Goal: Information Seeking & Learning: Learn about a topic

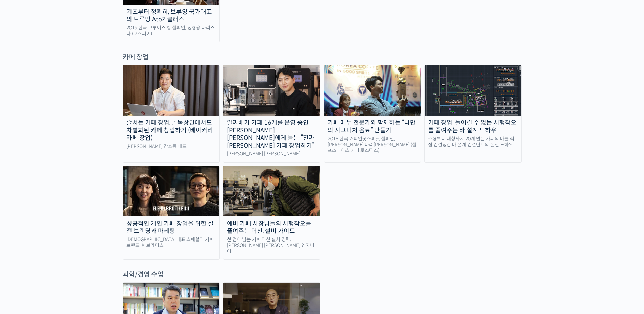
scroll to position [1218, 0]
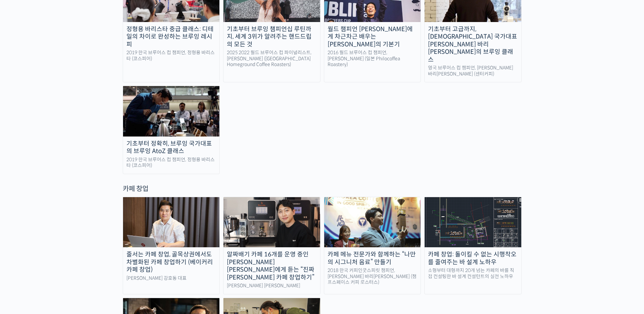
click at [274, 197] on img at bounding box center [272, 222] width 97 height 50
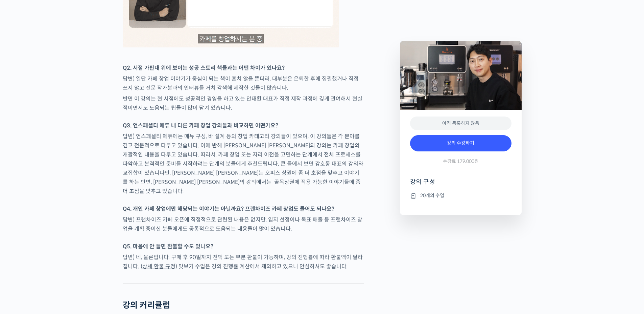
scroll to position [2479, 0]
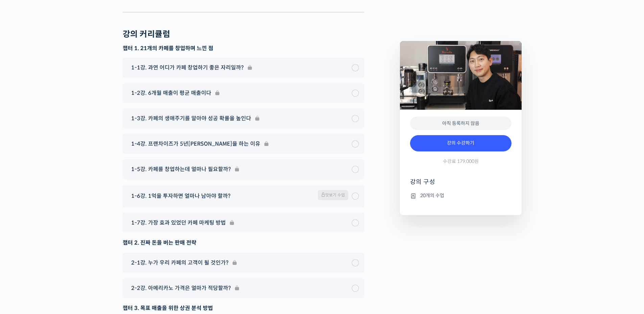
type input "reallslow10@naver.com"
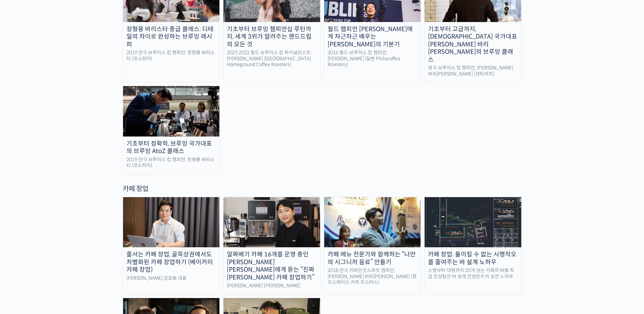
click at [466, 250] on div "카페 창업: 돌이킬 수 없는 시행착오를 줄여주는 바 설계 노하우" at bounding box center [473, 257] width 97 height 15
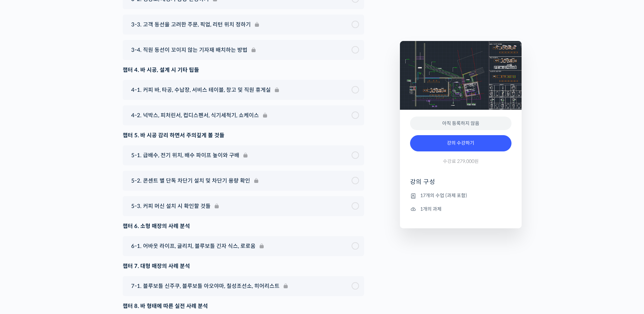
scroll to position [2842, 0]
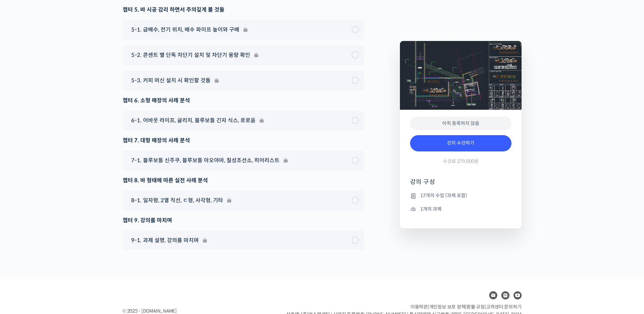
type input "reallslow10@naver.com"
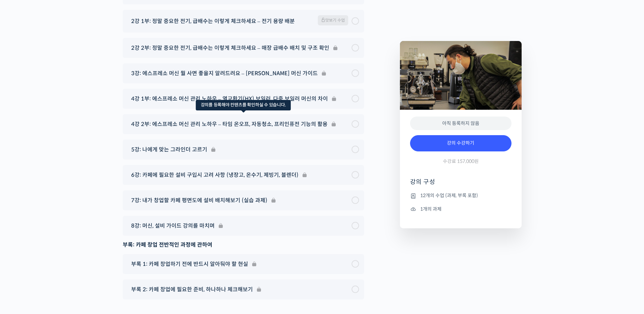
scroll to position [2560, 0]
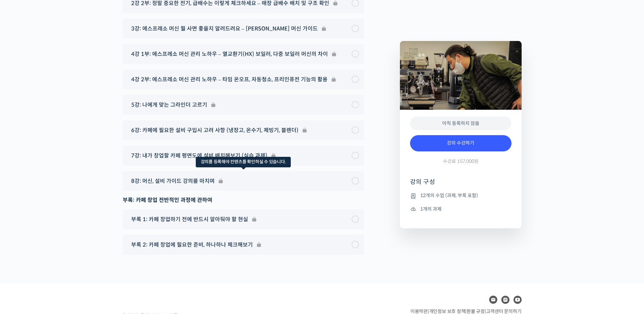
type input "reallslow10@naver.com"
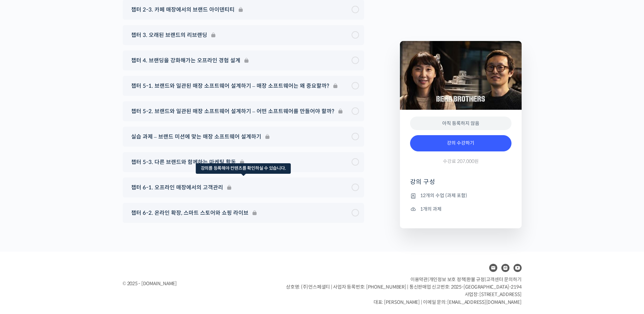
scroll to position [2706, 0]
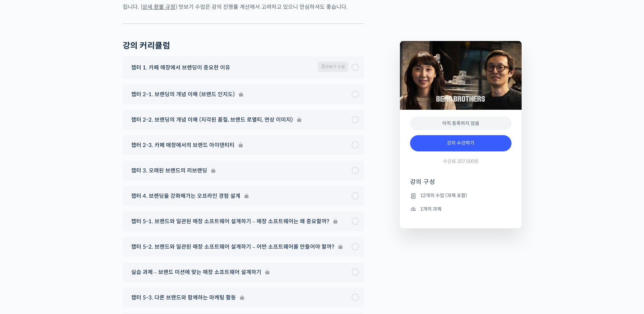
type input "[EMAIL_ADDRESS][DOMAIN_NAME]"
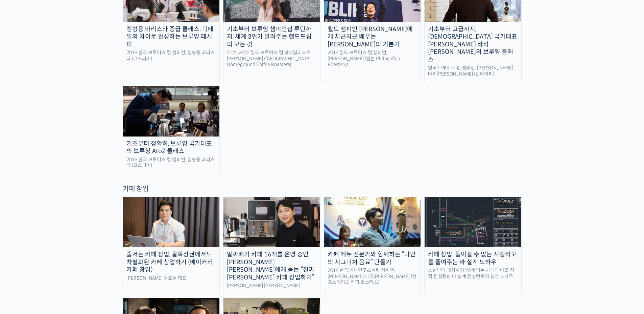
click at [176, 197] on img at bounding box center [171, 222] width 97 height 50
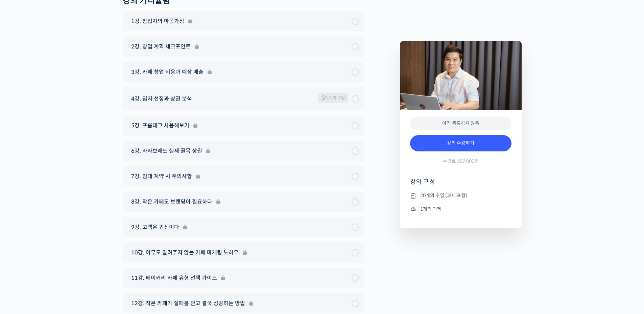
scroll to position [2977, 0]
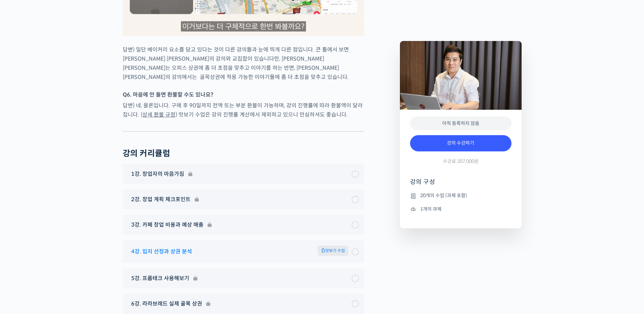
type input "reallslow10@naver.com"
click at [338, 245] on span "맛보기 수업" at bounding box center [333, 250] width 30 height 10
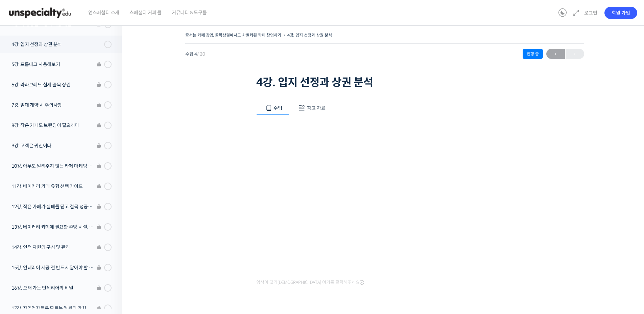
scroll to position [148, 0]
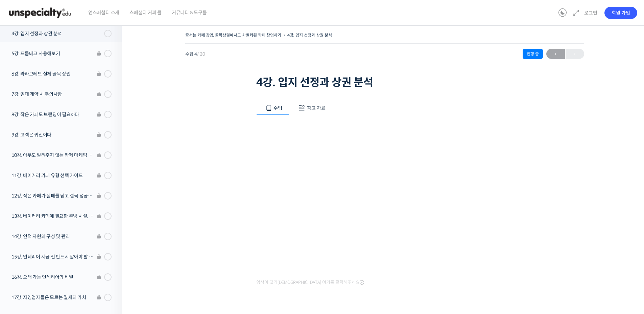
click at [322, 106] on span "참고 자료" at bounding box center [316, 108] width 19 height 6
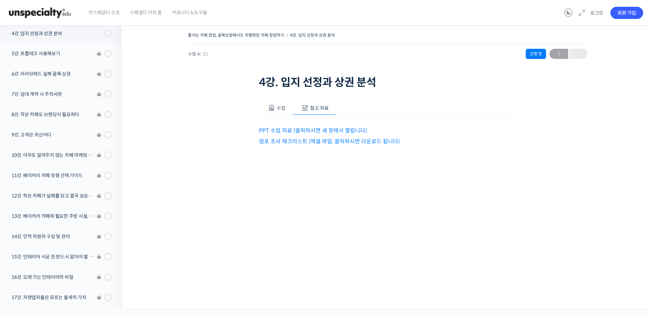
click at [303, 128] on link "PPT 수업 자료 (클릭하시면 새 창에서 열립니다)" at bounding box center [313, 130] width 108 height 7
click at [304, 142] on link "점포 조사 체크리스트 (엑셀 파일, 클릭하시면 다운로드 됩니다)" at bounding box center [329, 141] width 141 height 7
click at [281, 107] on span "수업" at bounding box center [280, 108] width 9 height 6
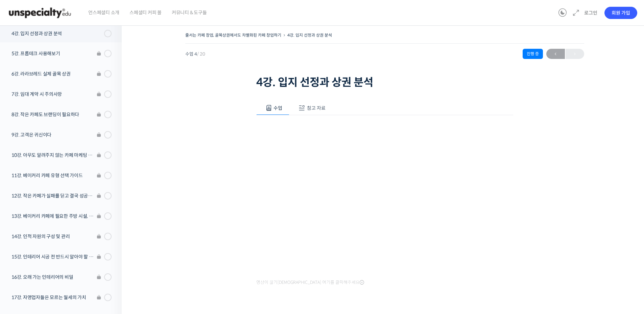
click at [590, 106] on div "줄서는 카페 창업, 골목상권에서도 차별화된 카페 창업하기 4강. 입지 선정과 상권 분석 수업 4 / 20 진행 중 ← 이전 4강. 입지 선정과…" at bounding box center [385, 174] width 458 height 288
drag, startPoint x: 568, startPoint y: 222, endPoint x: 554, endPoint y: 222, distance: 13.5
click at [568, 222] on div "줄서는 카페 창업, 골목상권에서도 차별화된 카페 창업하기 4강. 입지 선정과 상권 분석 수업 4 / 20 진행 중 ← 이전 4강. 입지 선정과…" at bounding box center [385, 174] width 458 height 288
click at [585, 147] on div "줄서는 카페 창업, 골목상권에서도 차별화된 카페 창업하기 4강. 입지 선정과 상권 분석 수업 4 / 20 진행 중 ← 이전 4강. 입지 선정과…" at bounding box center [385, 174] width 458 height 288
click at [559, 123] on div "줄서는 카페 창업, 골목상권에서도 차별화된 카페 창업하기 4강. 입지 선정과 상권 분석 수업 4 / 20 진행 중 ← 이전 4강. 입지 선정과…" at bounding box center [385, 174] width 458 height 288
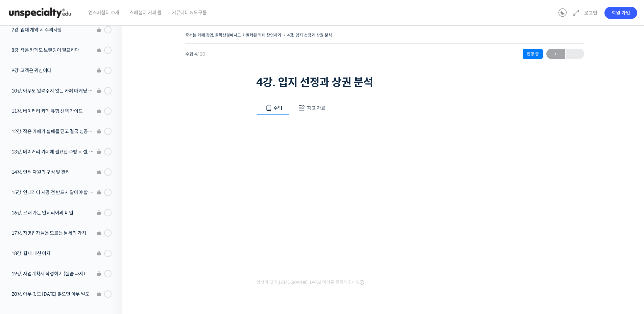
scroll to position [219, 0]
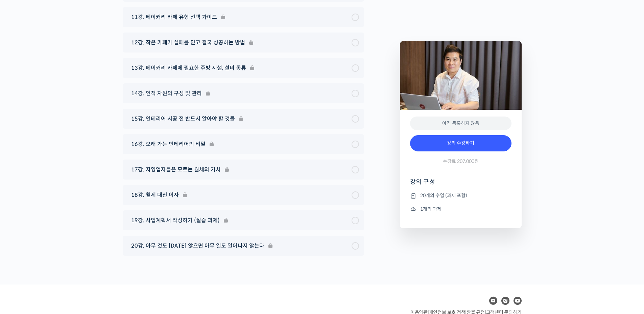
scroll to position [3390, 0]
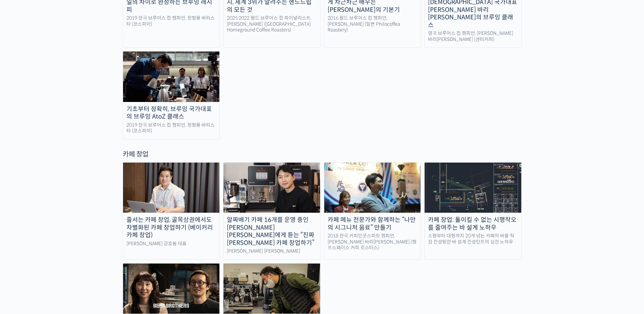
scroll to position [1218, 0]
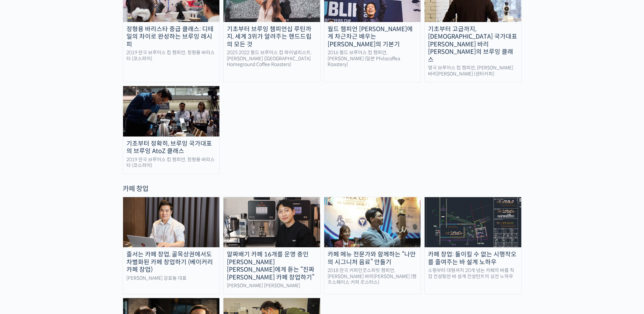
click at [276, 197] on img at bounding box center [272, 222] width 97 height 50
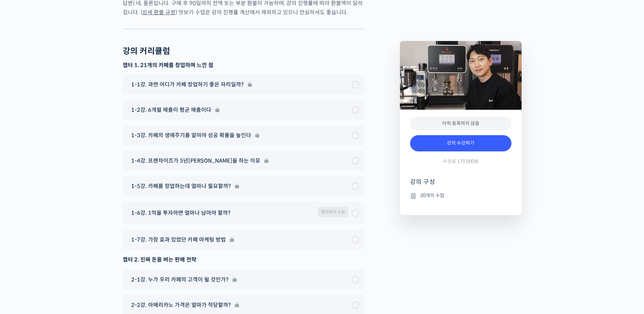
scroll to position [2436, 0]
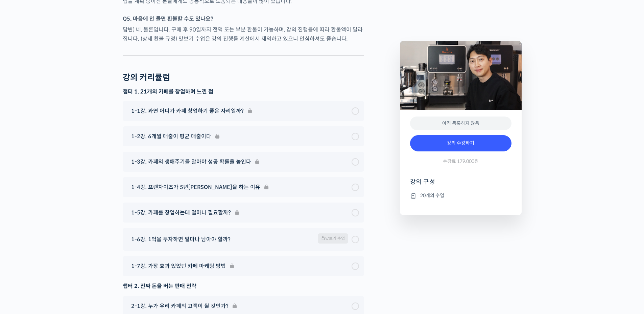
type input "reallslow10@naver.com"
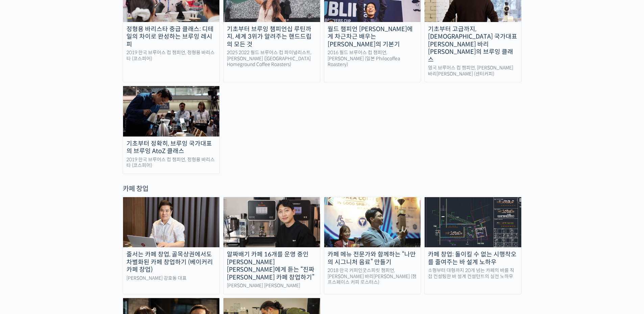
click at [380, 197] on img at bounding box center [372, 222] width 97 height 50
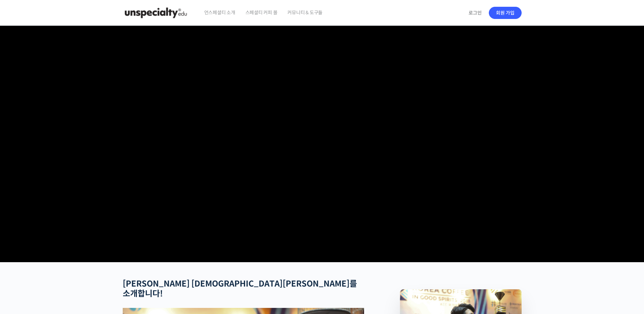
type input "[EMAIL_ADDRESS][DOMAIN_NAME]"
click at [299, 12] on span "커뮤니티 & 도구들" at bounding box center [305, 13] width 35 height 26
